Goal: Transaction & Acquisition: Purchase product/service

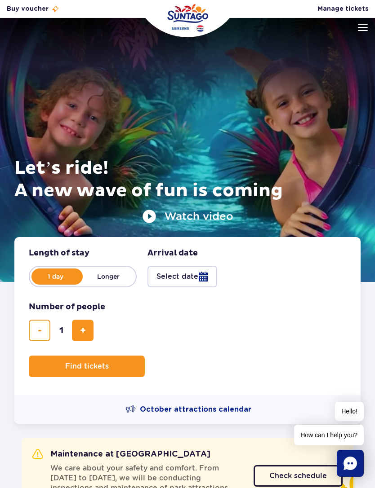
click at [358, 30] on img at bounding box center [363, 27] width 10 height 7
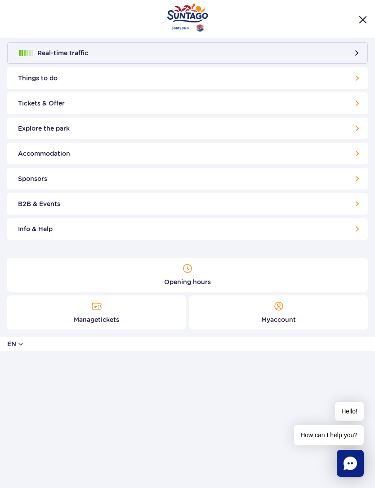
click at [363, 49] on button "Real-time traffic" at bounding box center [187, 53] width 360 height 22
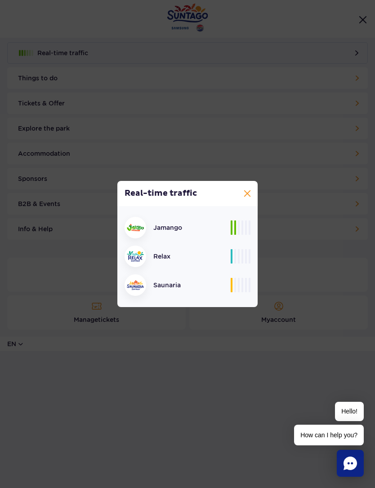
click at [244, 195] on button at bounding box center [247, 193] width 11 height 11
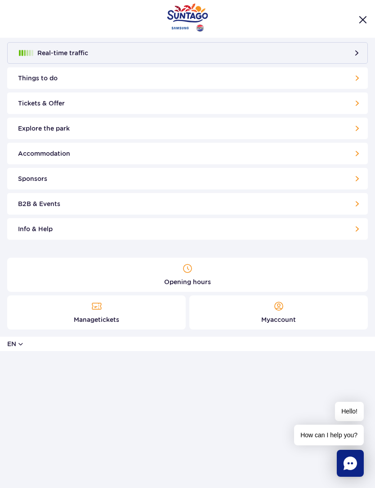
click at [369, 13] on div at bounding box center [187, 19] width 375 height 38
click at [363, 21] on img "Close menu" at bounding box center [362, 20] width 8 height 8
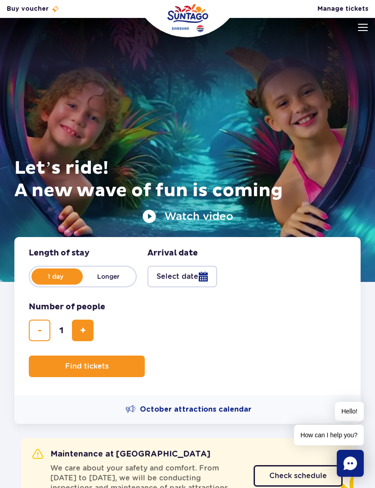
click at [84, 323] on button "add ticket" at bounding box center [83, 331] width 22 height 22
type input "2"
click at [208, 273] on button "Select date" at bounding box center [182, 277] width 70 height 22
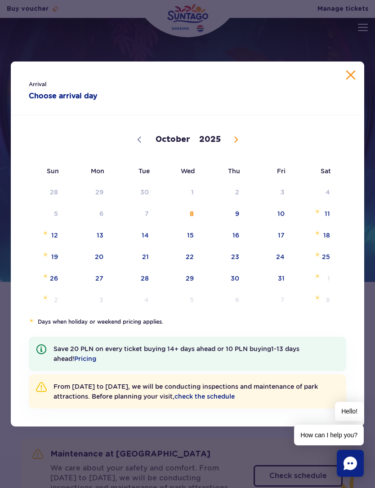
click at [233, 138] on icon at bounding box center [236, 140] width 6 height 6
click at [235, 139] on icon at bounding box center [236, 140] width 6 height 6
select select "11"
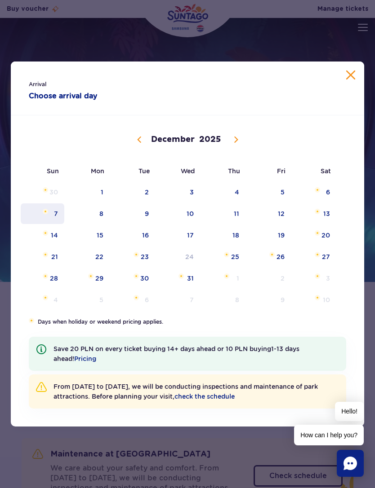
click at [57, 212] on span "7" at bounding box center [42, 214] width 45 height 21
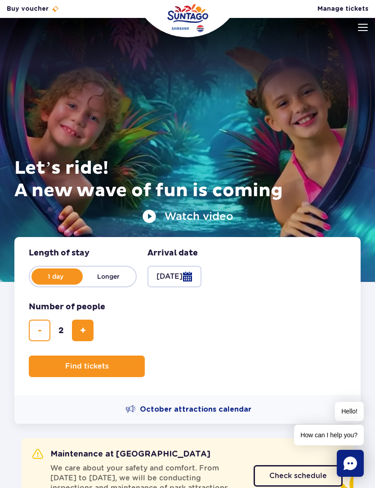
click at [111, 362] on button "Find tickets" at bounding box center [87, 367] width 116 height 22
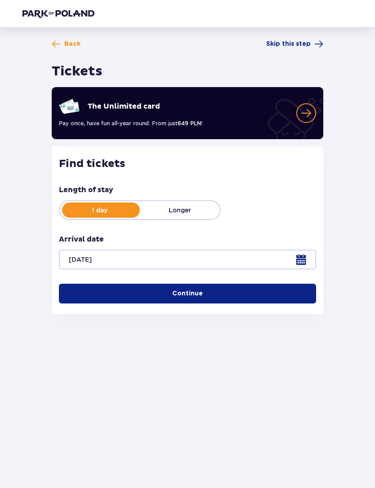
click at [269, 287] on button "Continue" at bounding box center [187, 294] width 257 height 20
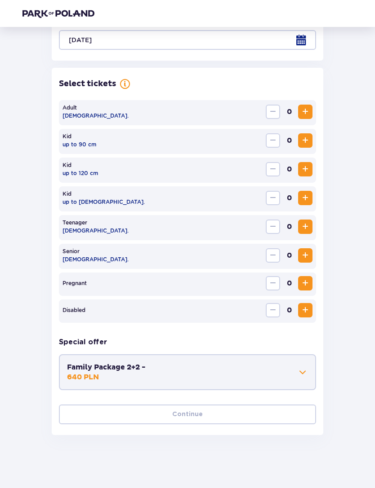
scroll to position [221, 0]
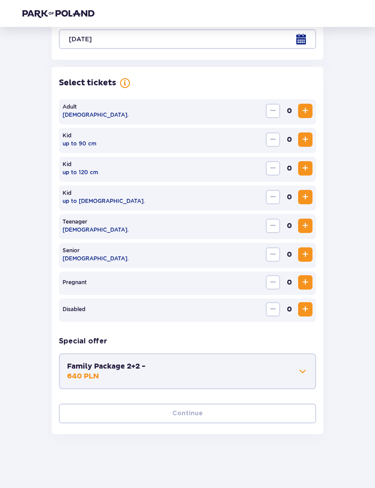
click at [305, 197] on span "Increase" at bounding box center [305, 197] width 11 height 11
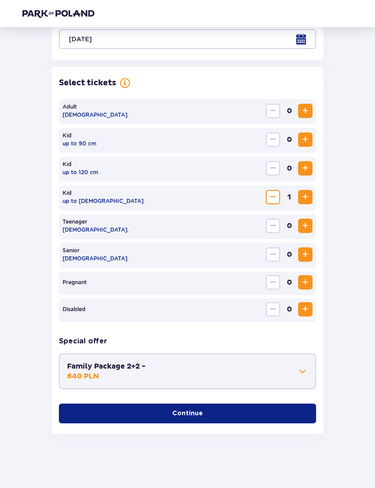
click at [310, 104] on button "Increase" at bounding box center [305, 111] width 14 height 14
click at [211, 415] on button "Continue" at bounding box center [187, 414] width 257 height 20
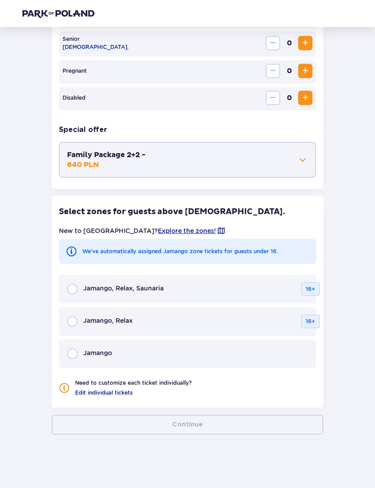
scroll to position [433, 0]
click at [150, 282] on div "Jamango, Relax, Saunaria 16+" at bounding box center [187, 288] width 257 height 29
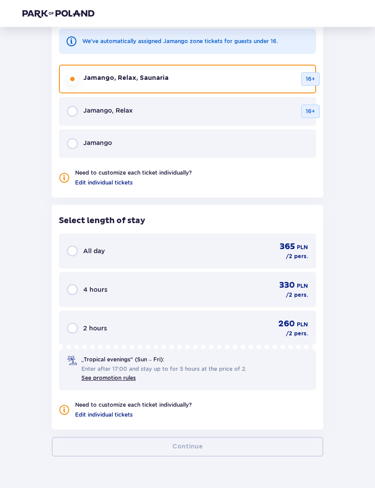
scroll to position [665, 0]
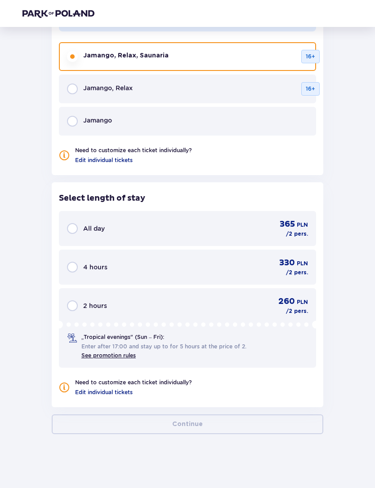
click at [133, 341] on div "„Tropical evenings" (Sun – Fri): Enter after 17:00 and stay up to for 5 hours a…" at bounding box center [165, 346] width 168 height 27
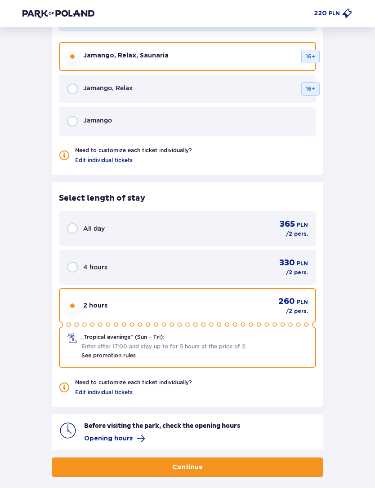
click at [157, 471] on button "Continue" at bounding box center [187, 468] width 271 height 20
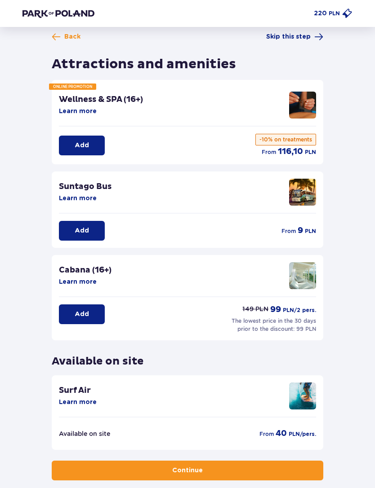
scroll to position [25, 0]
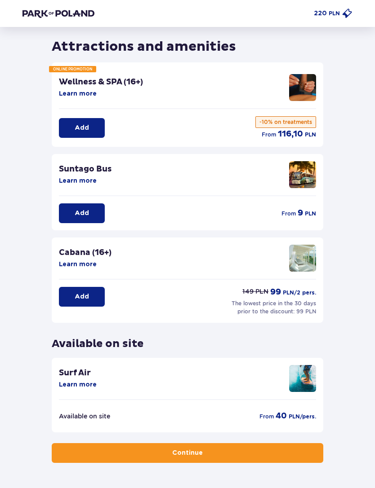
click at [173, 449] on p "Continue" at bounding box center [187, 453] width 31 height 9
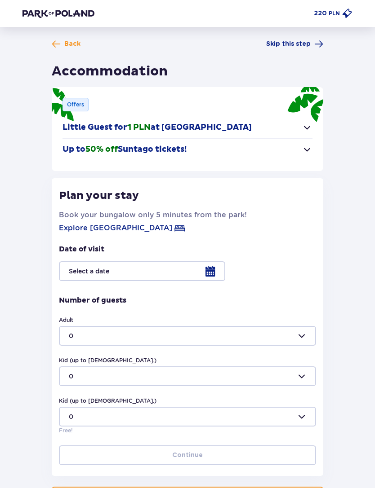
click at [310, 118] on button "Little Guest for 1 PLN at Suntago Village" at bounding box center [187, 128] width 250 height 22
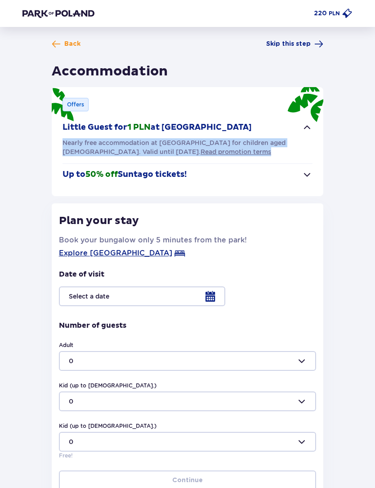
click at [308, 173] on span "button" at bounding box center [306, 174] width 11 height 11
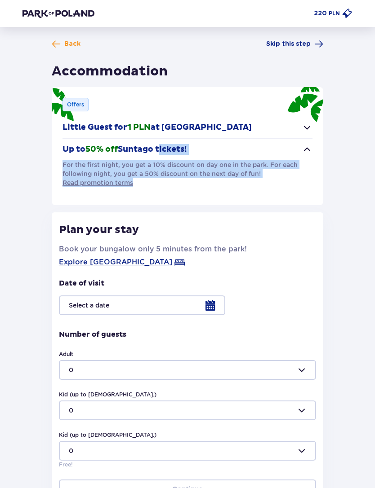
click at [210, 302] on div at bounding box center [187, 306] width 257 height 20
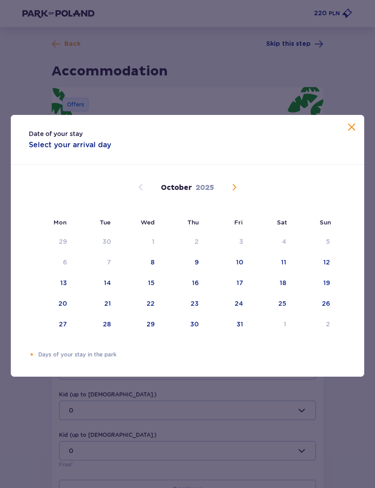
click at [350, 133] on span "Close" at bounding box center [351, 127] width 11 height 11
